Goal: Task Accomplishment & Management: Complete application form

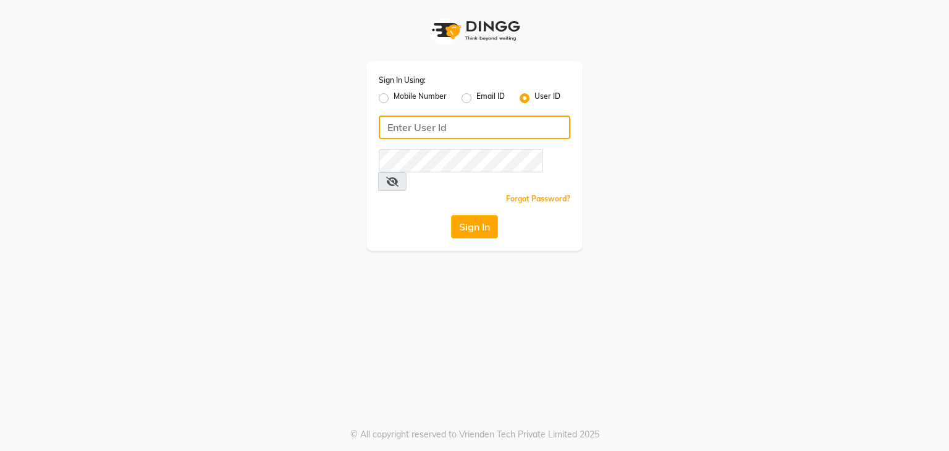
type input "[EMAIL_ADDRESS][DOMAIN_NAME]"
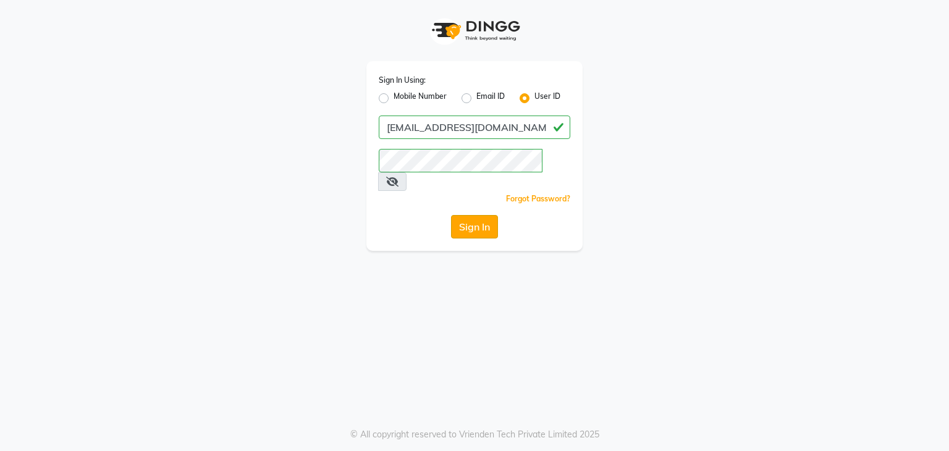
drag, startPoint x: 0, startPoint y: 0, endPoint x: 475, endPoint y: 208, distance: 518.6
click at [475, 215] on button "Sign In" at bounding box center [474, 226] width 47 height 23
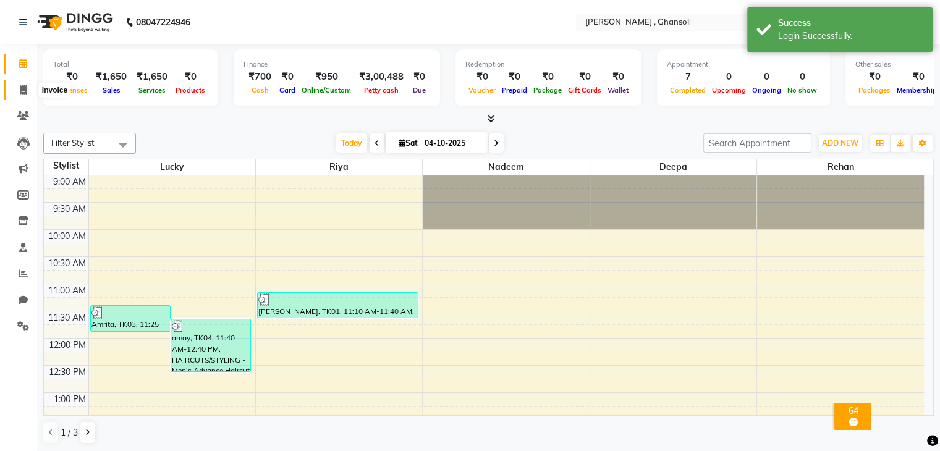
click at [27, 93] on span at bounding box center [23, 90] width 22 height 14
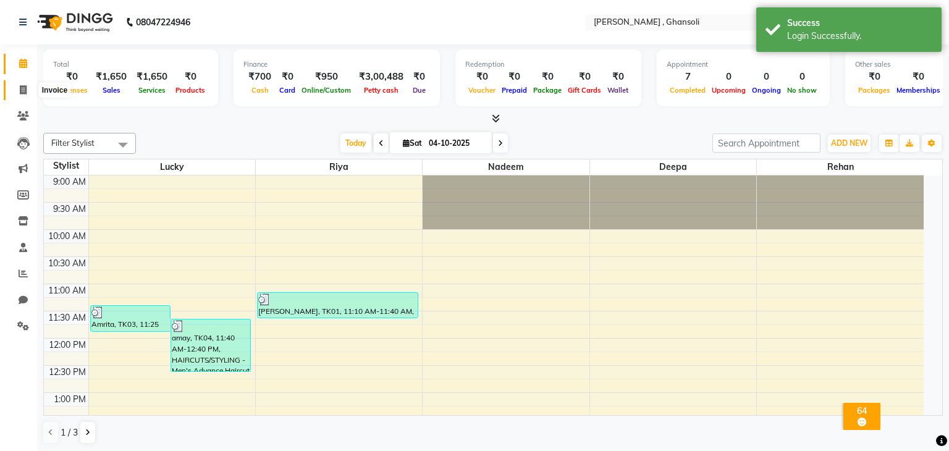
select select "8446"
select select "service"
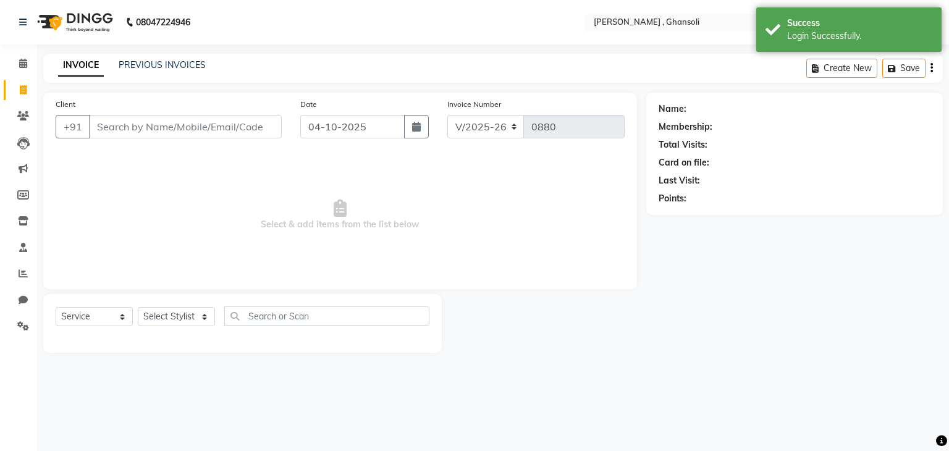
click at [227, 125] on input "Client" at bounding box center [185, 126] width 193 height 23
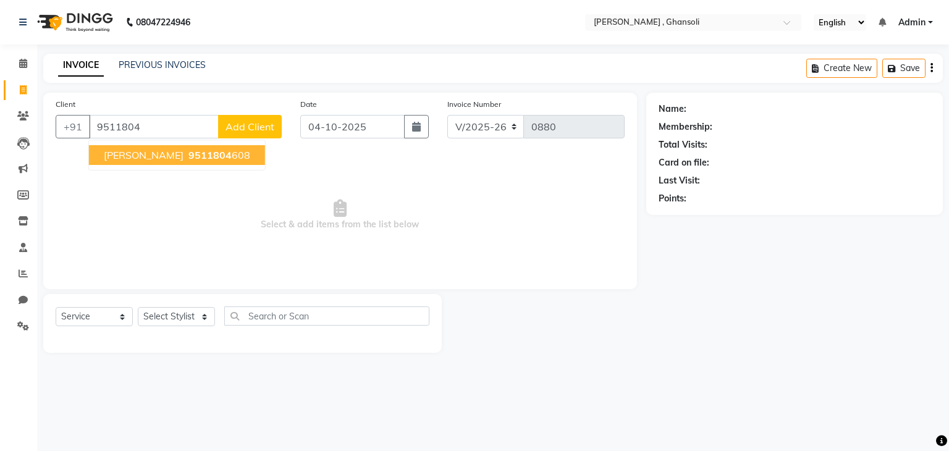
click at [197, 158] on span "9511804" at bounding box center [209, 155] width 43 height 12
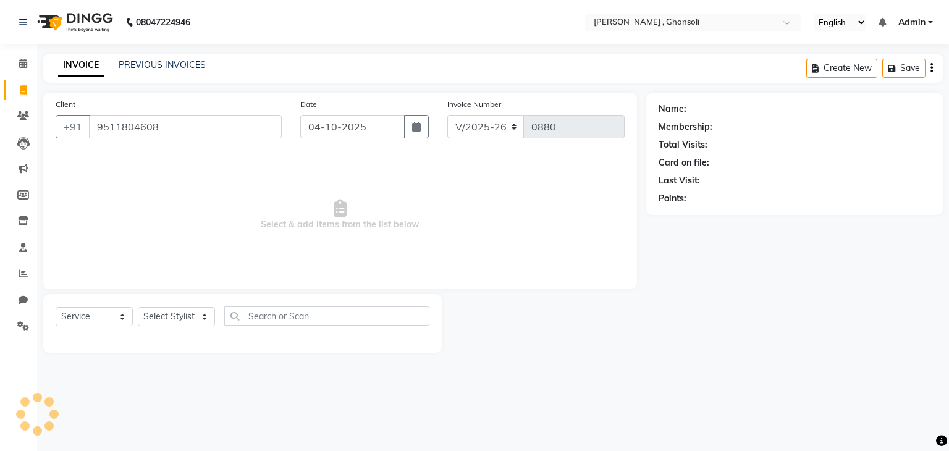
type input "9511804608"
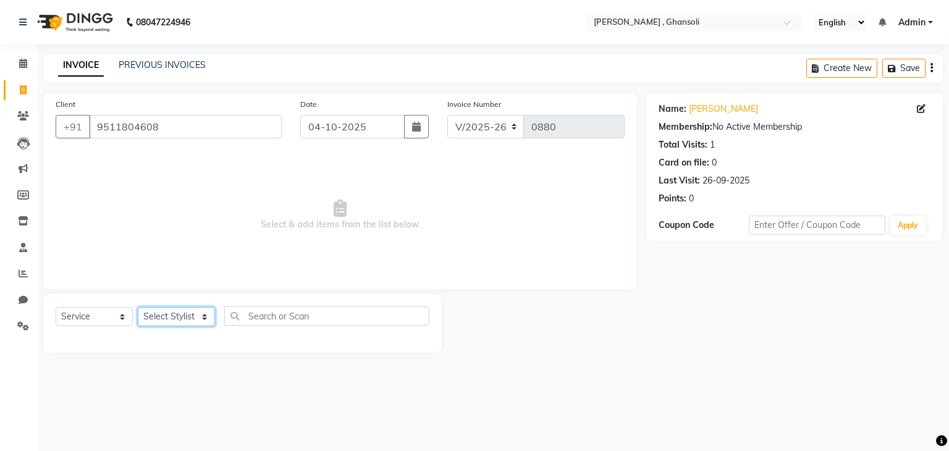
click at [178, 324] on select "Select Stylist deepa Lucky [PERSON_NAME] [PERSON_NAME] [PERSON_NAME] [PERSON_NA…" at bounding box center [176, 316] width 77 height 19
select select "86841"
click at [138, 308] on select "Select Stylist deepa Lucky [PERSON_NAME] [PERSON_NAME] [PERSON_NAME] [PERSON_NA…" at bounding box center [176, 316] width 77 height 19
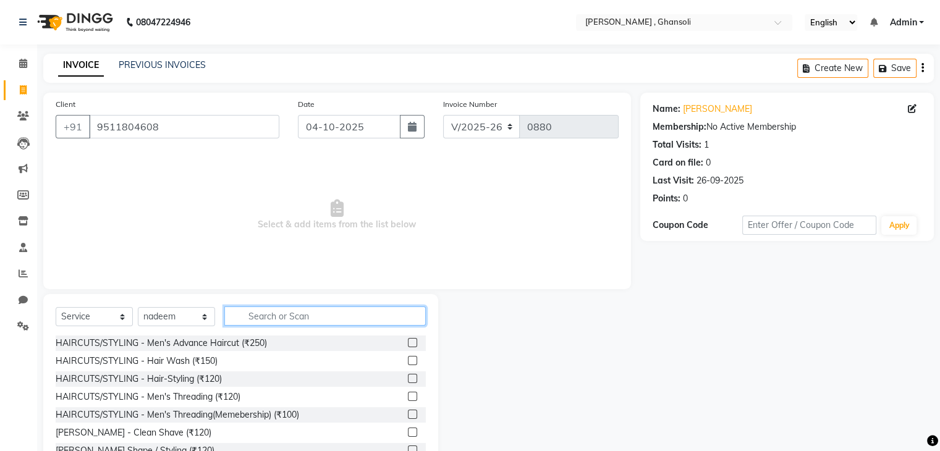
click at [373, 319] on input "text" at bounding box center [324, 315] width 201 height 19
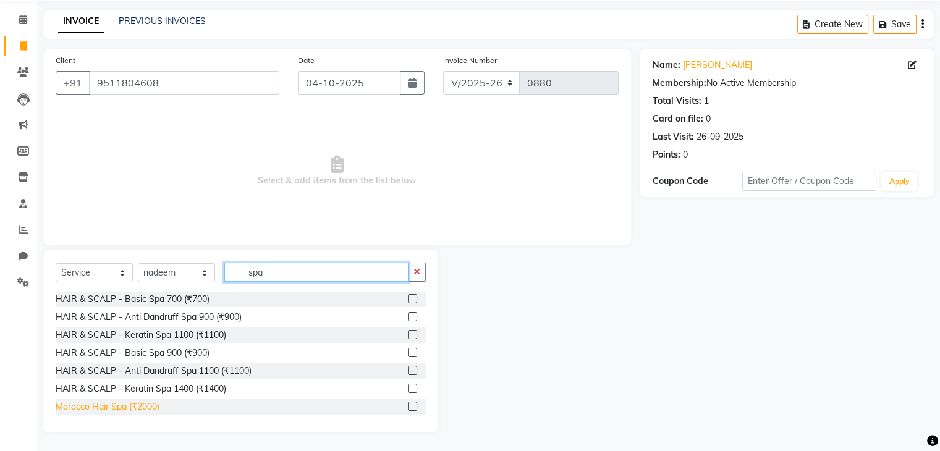
type input "spa"
click at [141, 408] on div "Morocco Hair Spa (₹2000)" at bounding box center [108, 406] width 104 height 13
checkbox input "false"
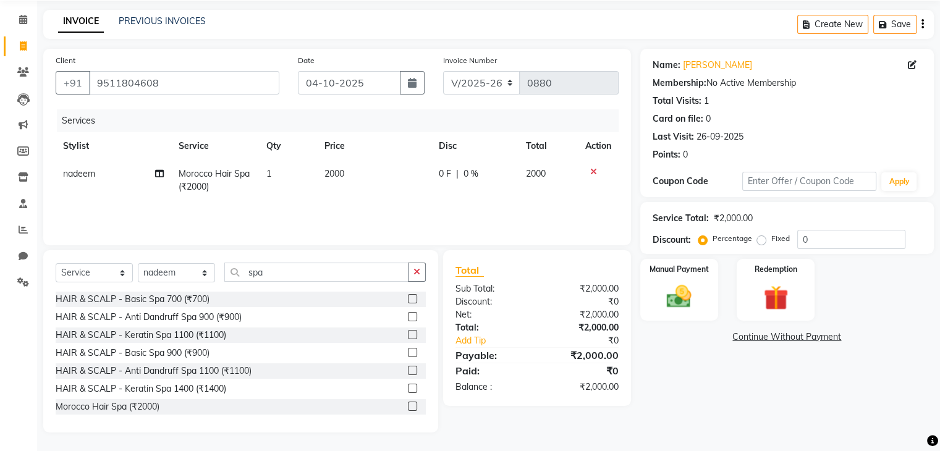
click at [446, 176] on span "0 F" at bounding box center [445, 173] width 12 height 13
select select "86841"
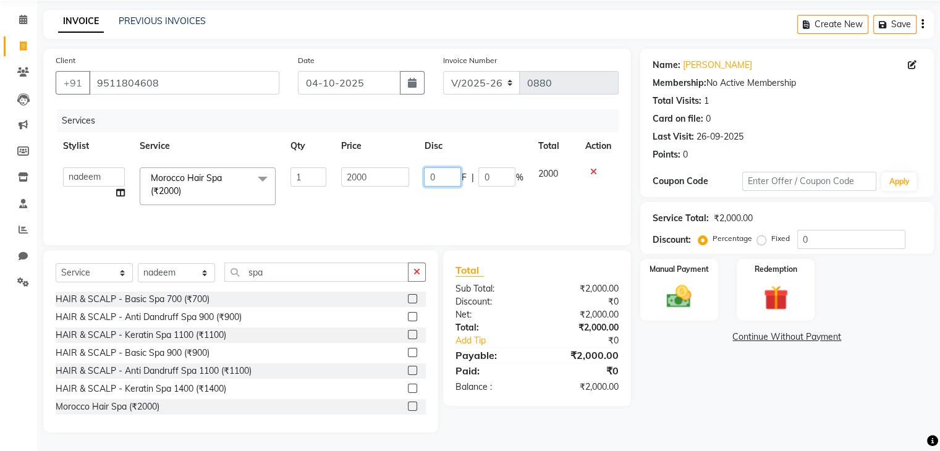
click at [446, 176] on input "0" at bounding box center [442, 176] width 37 height 19
type input "400"
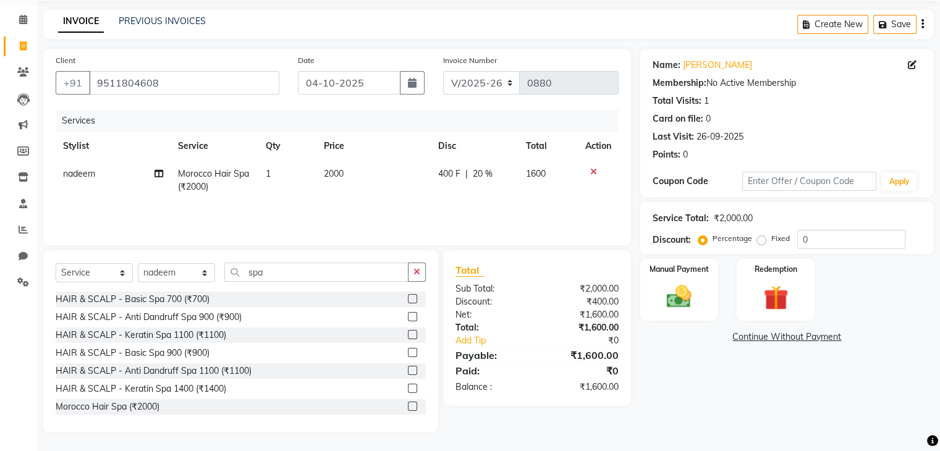
click at [440, 200] on td "400 F | 20 %" at bounding box center [474, 180] width 88 height 41
select select "86841"
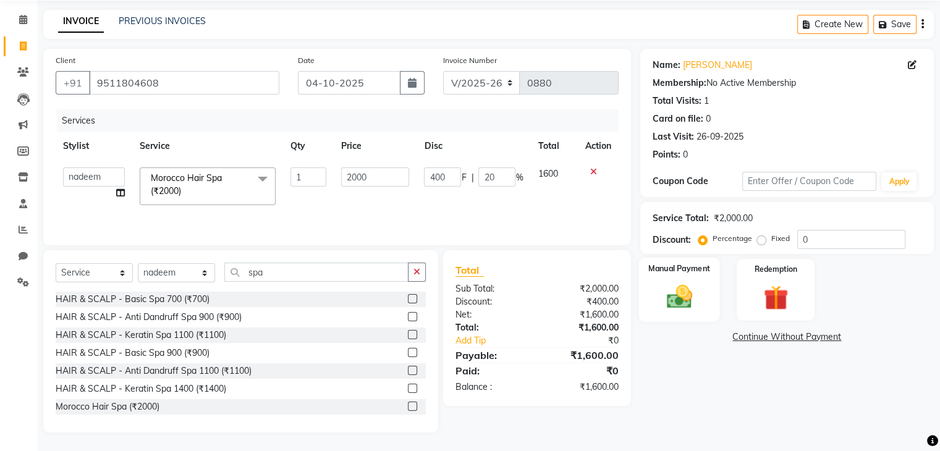
click at [675, 292] on img at bounding box center [678, 297] width 41 height 30
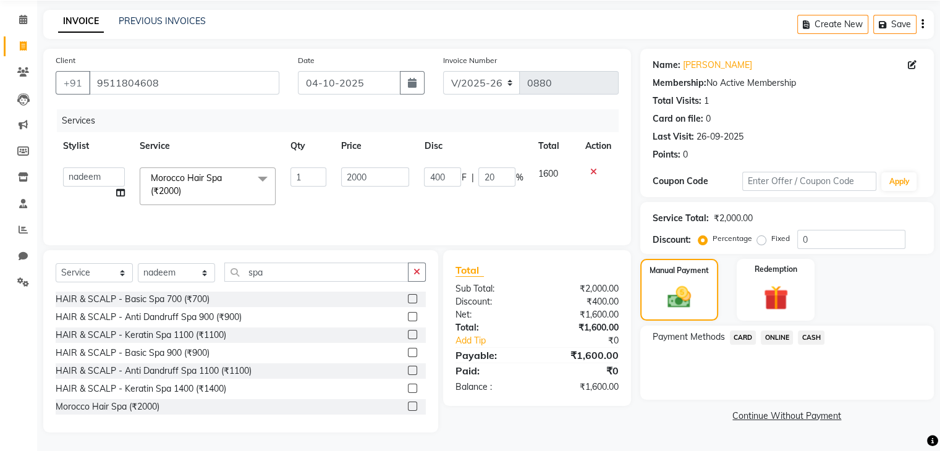
click at [776, 335] on span "ONLINE" at bounding box center [776, 337] width 32 height 14
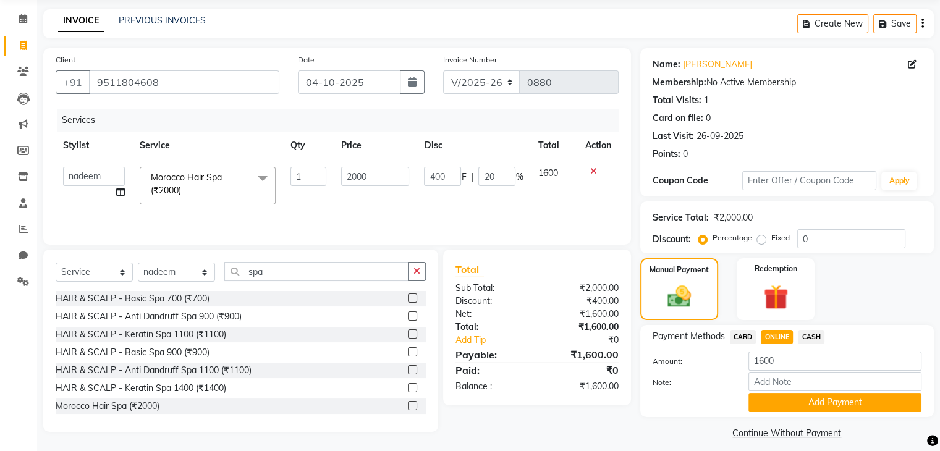
scroll to position [55, 0]
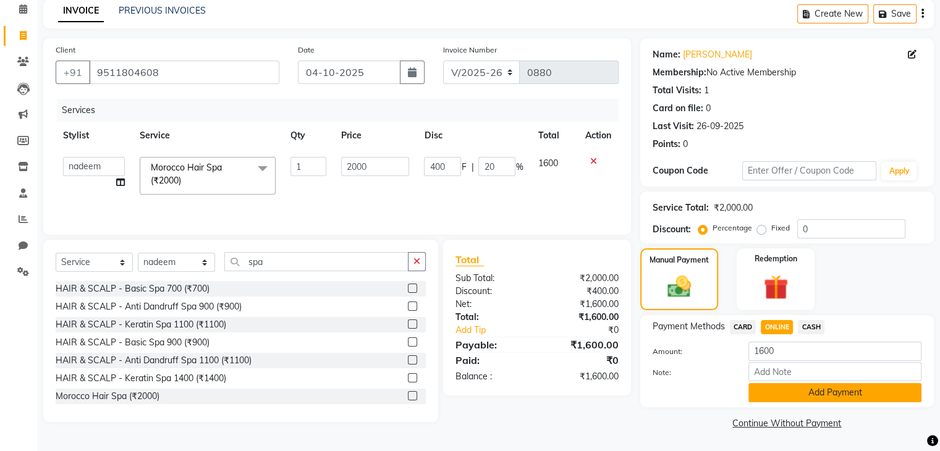
click at [795, 391] on button "Add Payment" at bounding box center [834, 392] width 173 height 19
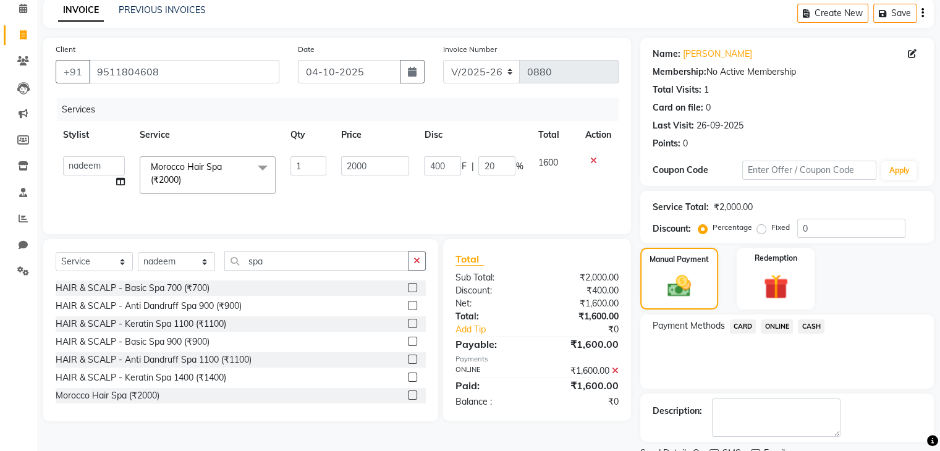
scroll to position [106, 0]
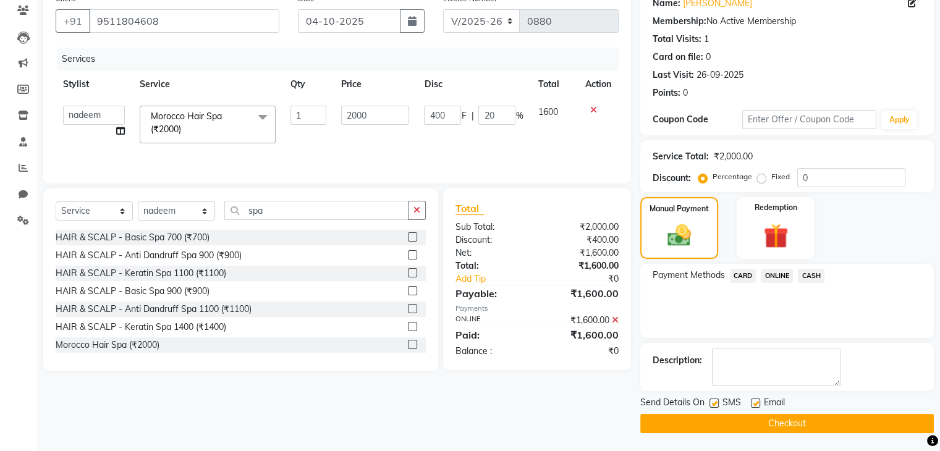
click at [785, 424] on button "Checkout" at bounding box center [786, 423] width 293 height 19
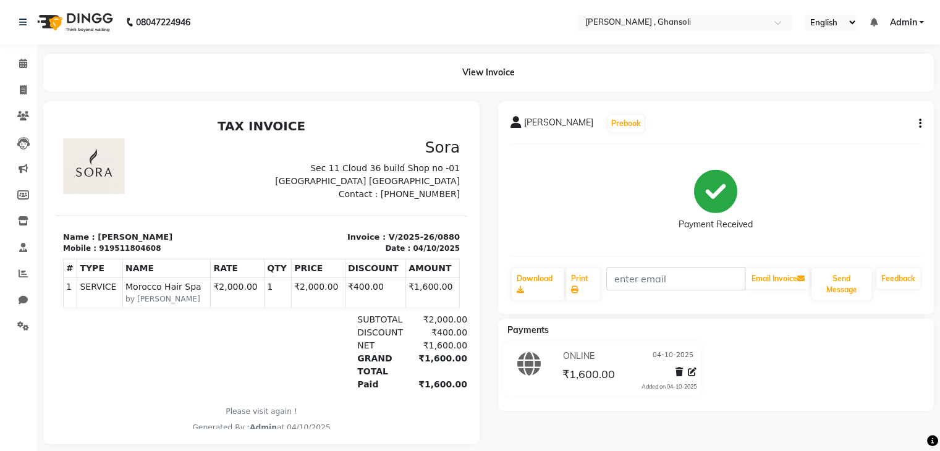
click at [836, 424] on div "[PERSON_NAME] Prebook Payment Received Download Print Email Invoice Send Messag…" at bounding box center [716, 272] width 455 height 343
click at [25, 87] on icon at bounding box center [23, 89] width 7 height 9
select select "service"
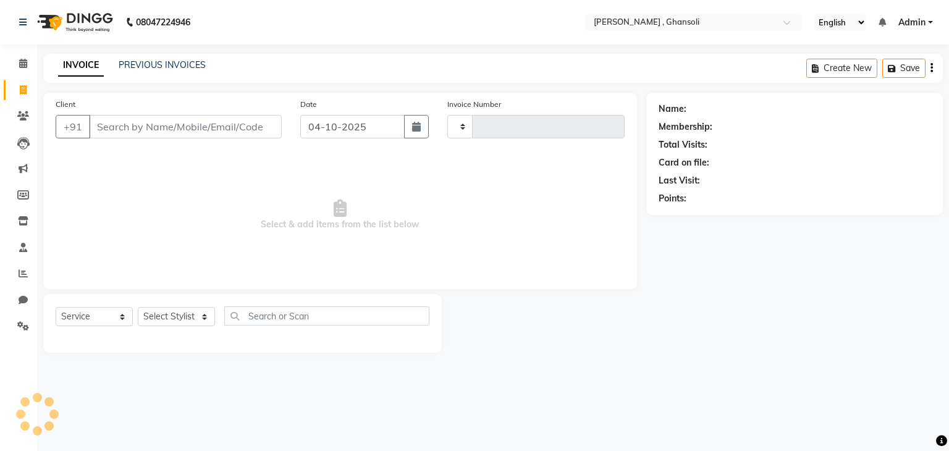
type input "0881"
select select "8446"
click at [150, 59] on div "PREVIOUS INVOICES" at bounding box center [162, 65] width 87 height 13
click at [150, 59] on link "PREVIOUS INVOICES" at bounding box center [162, 64] width 87 height 11
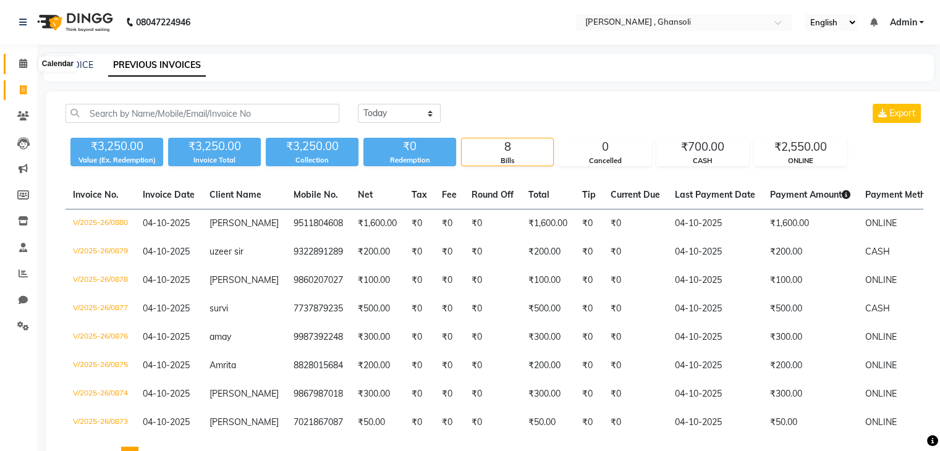
click at [25, 70] on span at bounding box center [23, 64] width 22 height 14
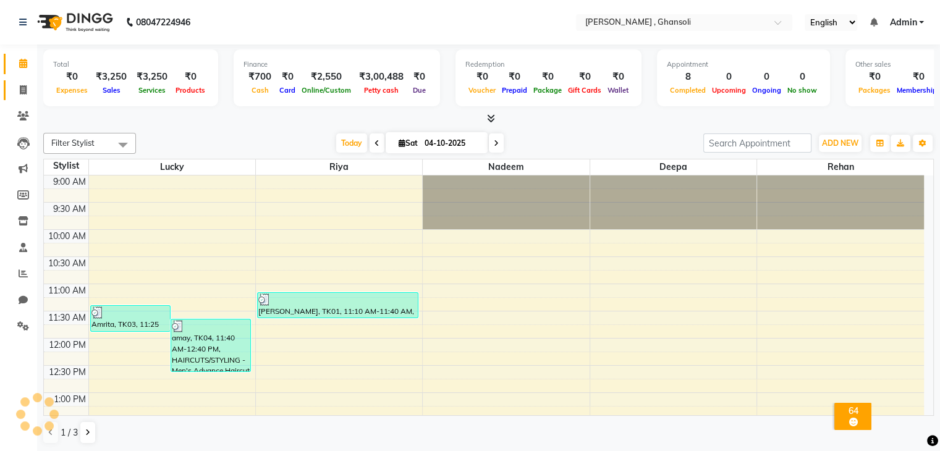
click at [23, 91] on icon at bounding box center [23, 89] width 7 height 9
select select "8446"
select select "service"
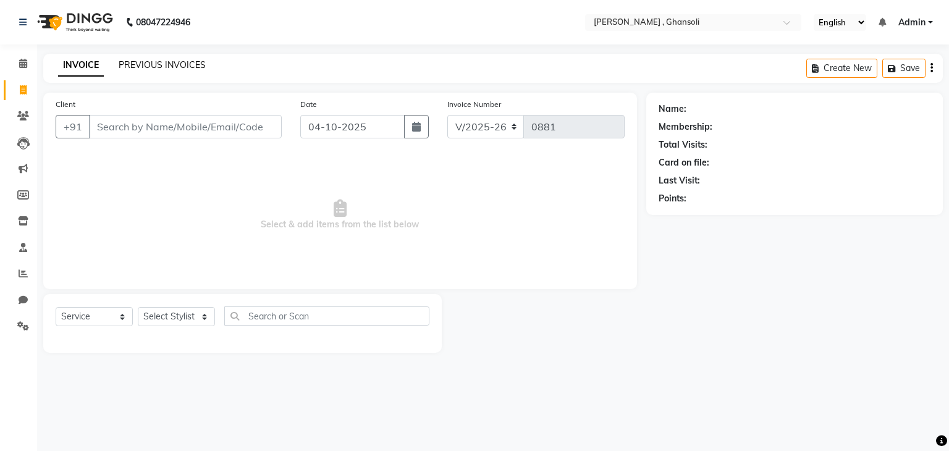
click at [174, 62] on link "PREVIOUS INVOICES" at bounding box center [162, 64] width 87 height 11
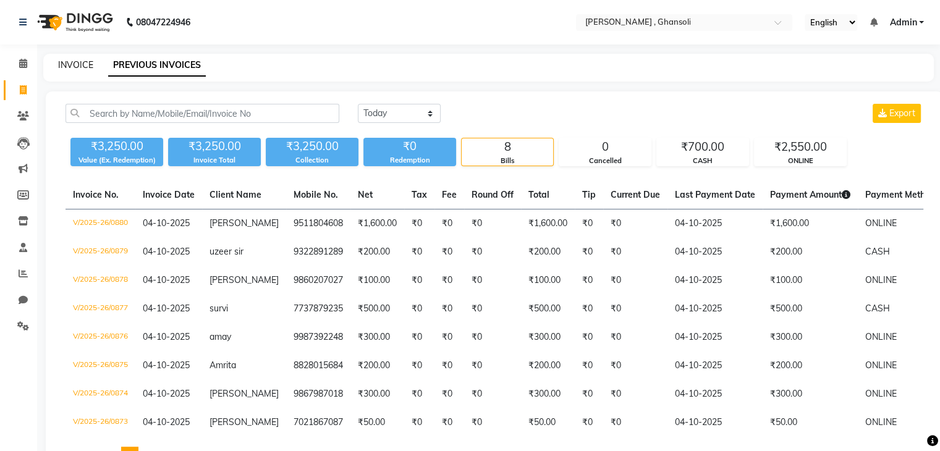
click at [79, 65] on link "INVOICE" at bounding box center [75, 64] width 35 height 11
select select "8446"
select select "service"
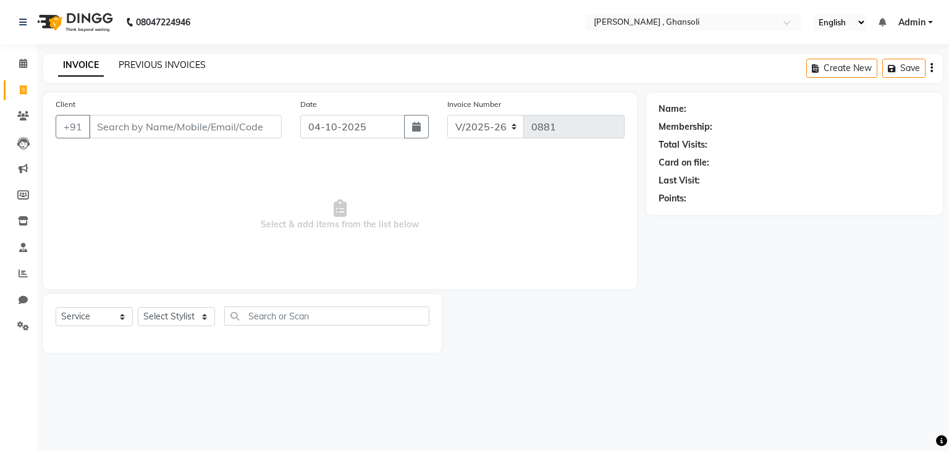
click at [120, 65] on link "PREVIOUS INVOICES" at bounding box center [162, 64] width 87 height 11
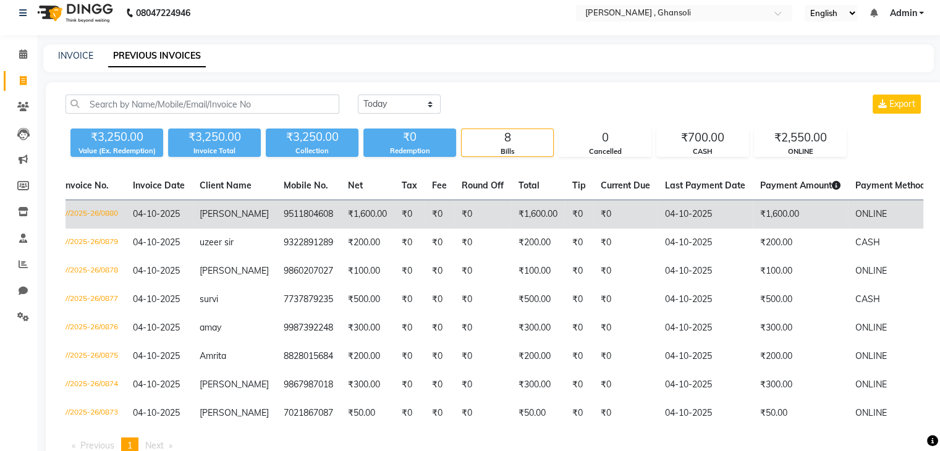
scroll to position [4, 0]
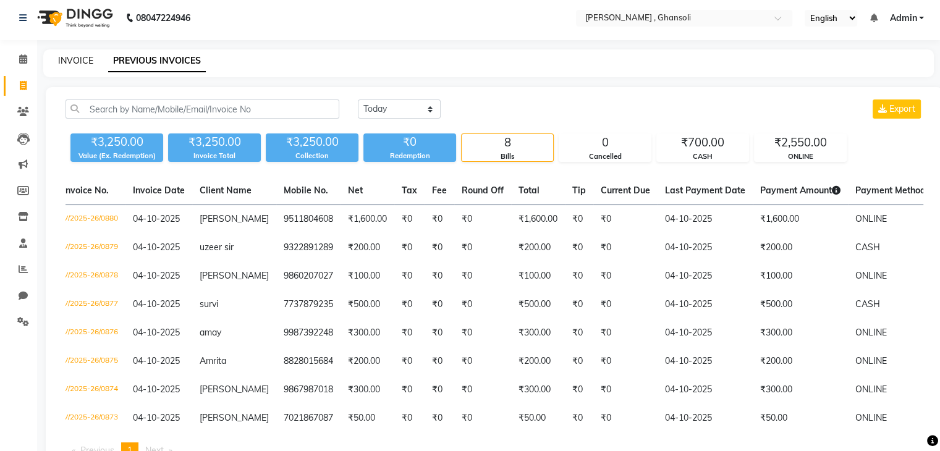
click at [72, 57] on link "INVOICE" at bounding box center [75, 60] width 35 height 11
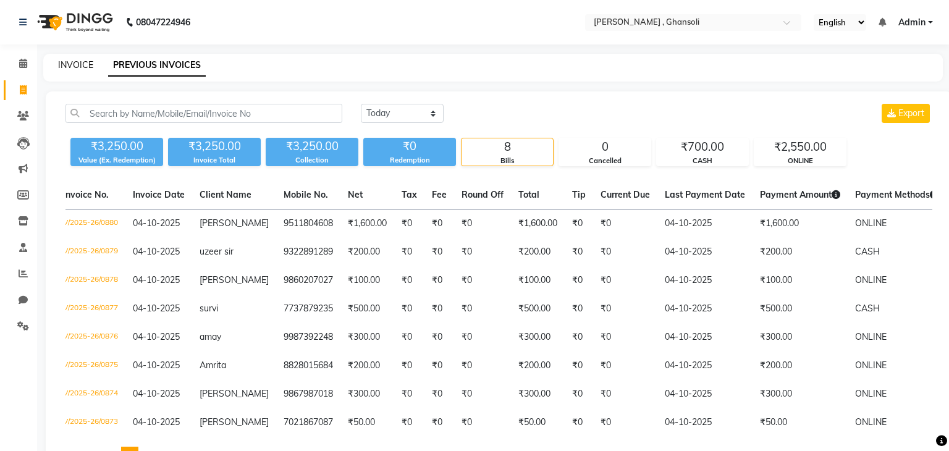
select select "8446"
select select "service"
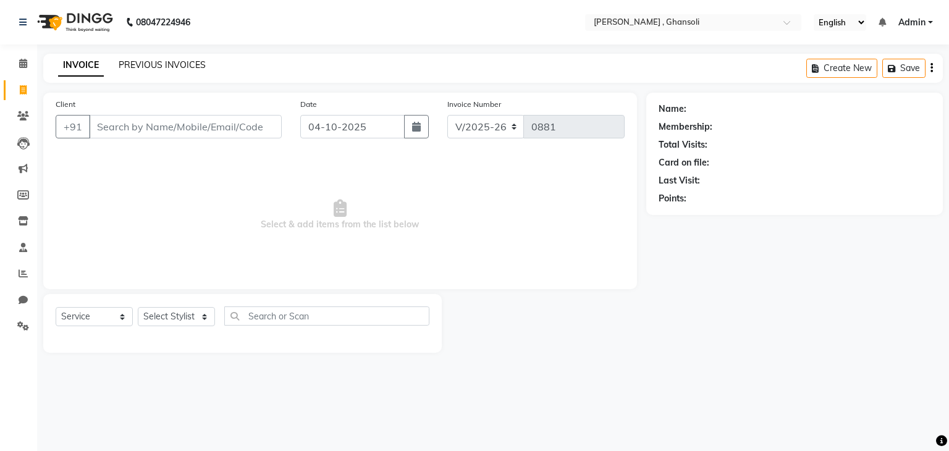
click at [128, 59] on link "PREVIOUS INVOICES" at bounding box center [162, 64] width 87 height 11
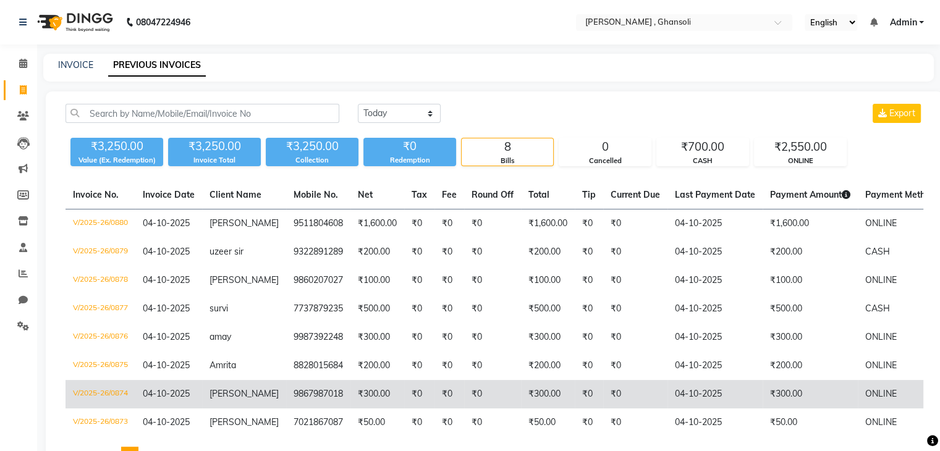
scroll to position [88, 0]
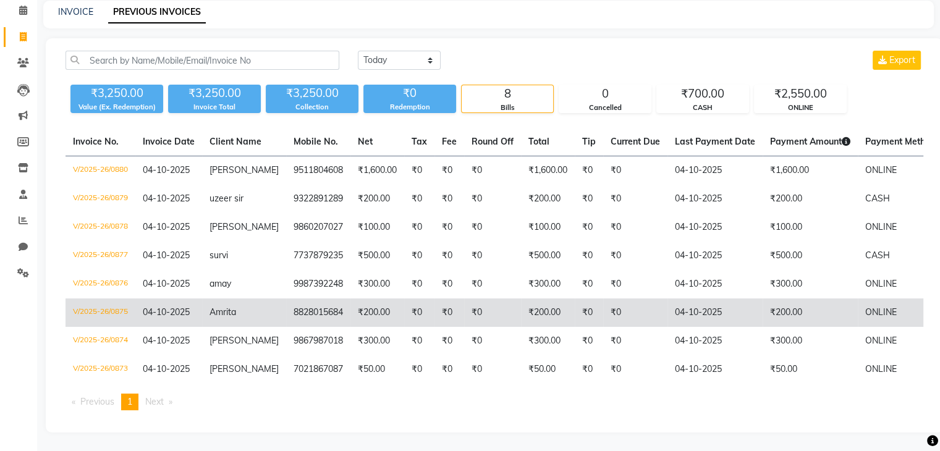
click at [442, 298] on td "₹0" at bounding box center [449, 312] width 30 height 28
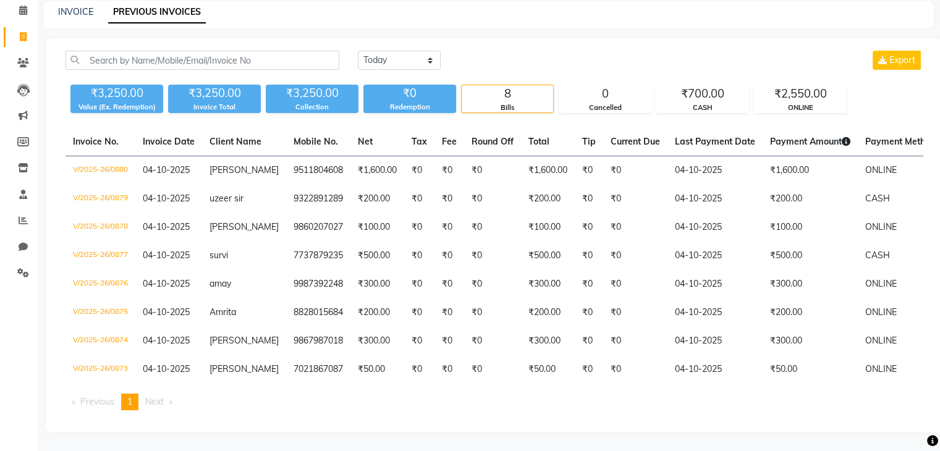
scroll to position [0, 0]
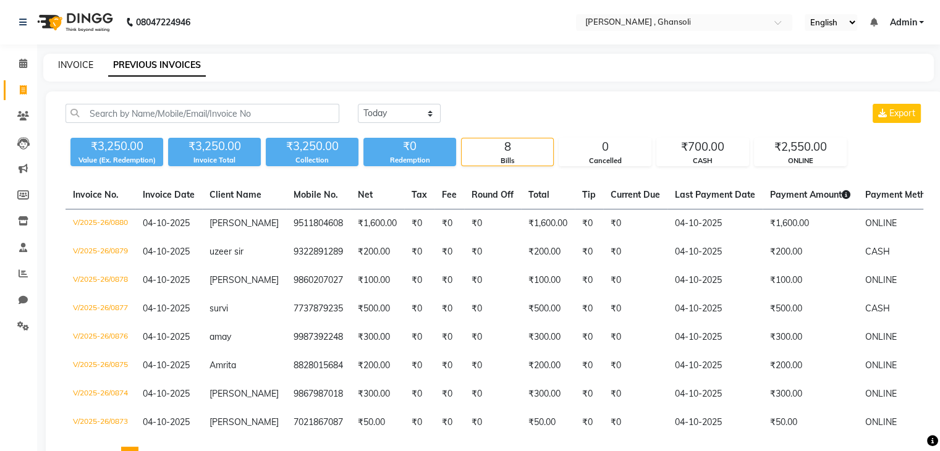
click at [79, 67] on link "INVOICE" at bounding box center [75, 64] width 35 height 11
select select "service"
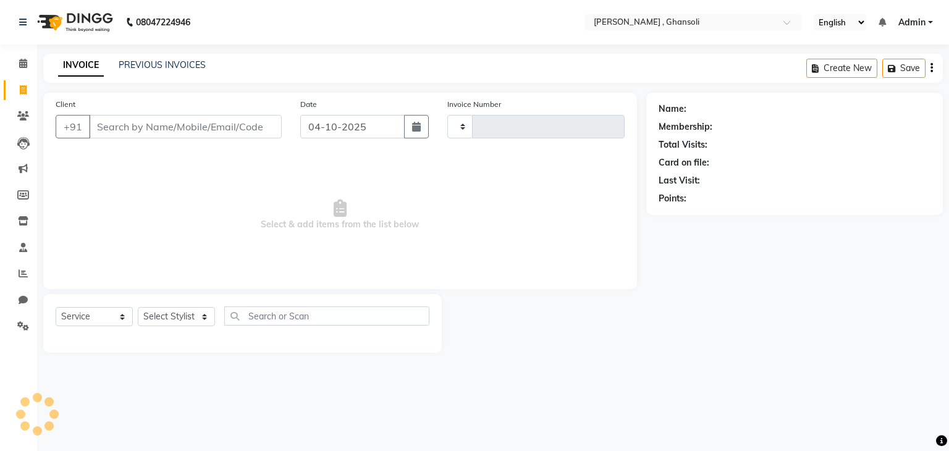
type input "0882"
select select "8446"
click at [133, 65] on link "PREVIOUS INVOICES" at bounding box center [162, 64] width 87 height 11
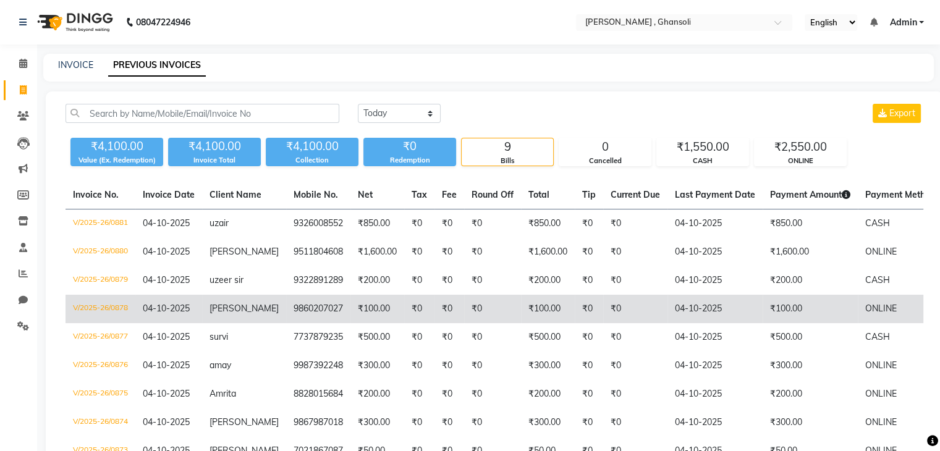
click at [305, 313] on td "9860207027" at bounding box center [318, 309] width 64 height 28
